Goal: Information Seeking & Learning: Understand process/instructions

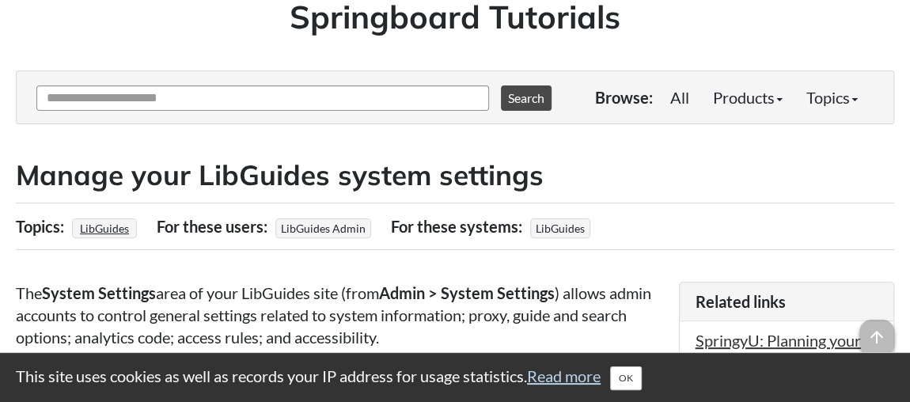
scroll to position [143, 0]
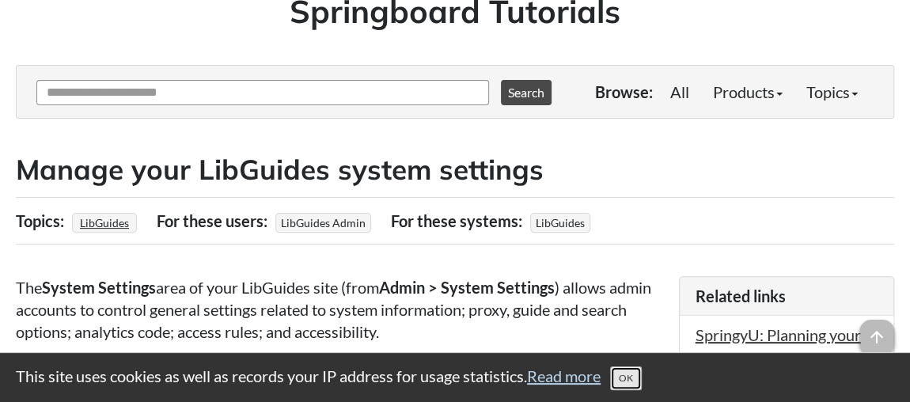
click at [632, 379] on button "OK" at bounding box center [626, 378] width 32 height 24
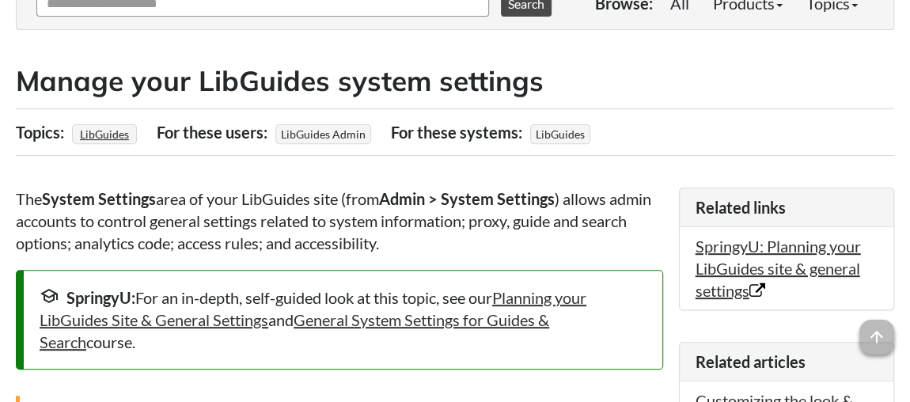
scroll to position [215, 0]
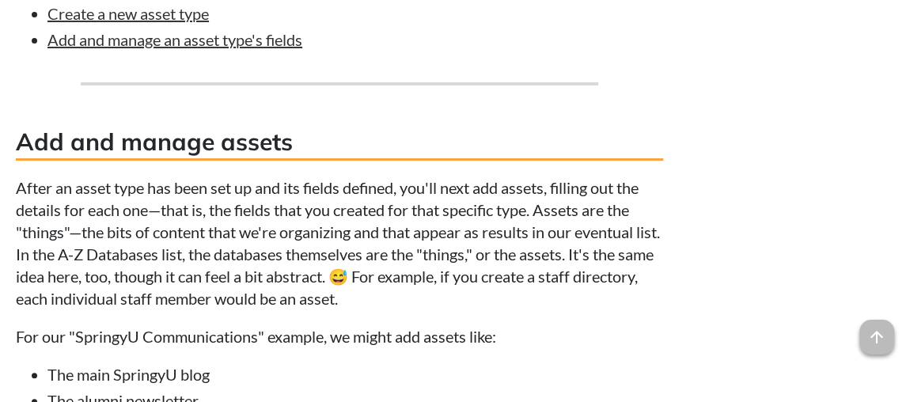
scroll to position [3094, 0]
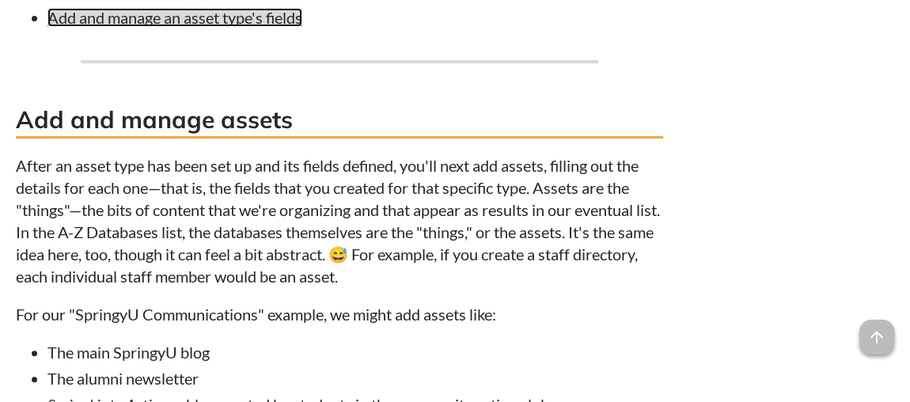
click at [112, 27] on link "Add and manage an asset type's fields" at bounding box center [174, 17] width 255 height 19
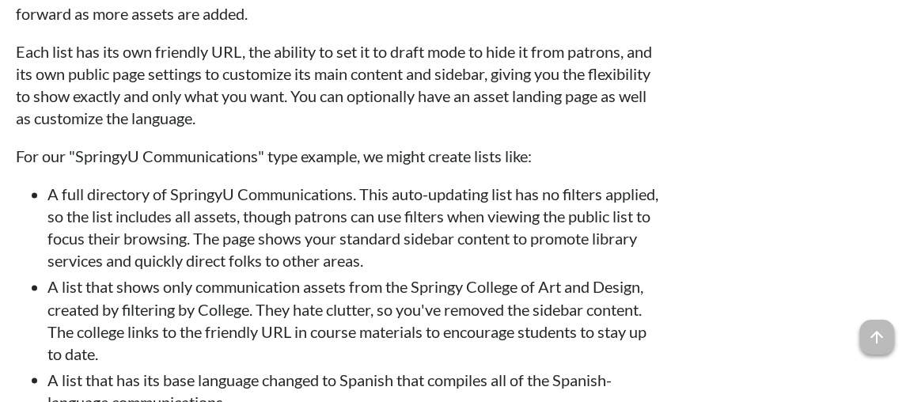
scroll to position [4270, 0]
